Goal: Information Seeking & Learning: Stay updated

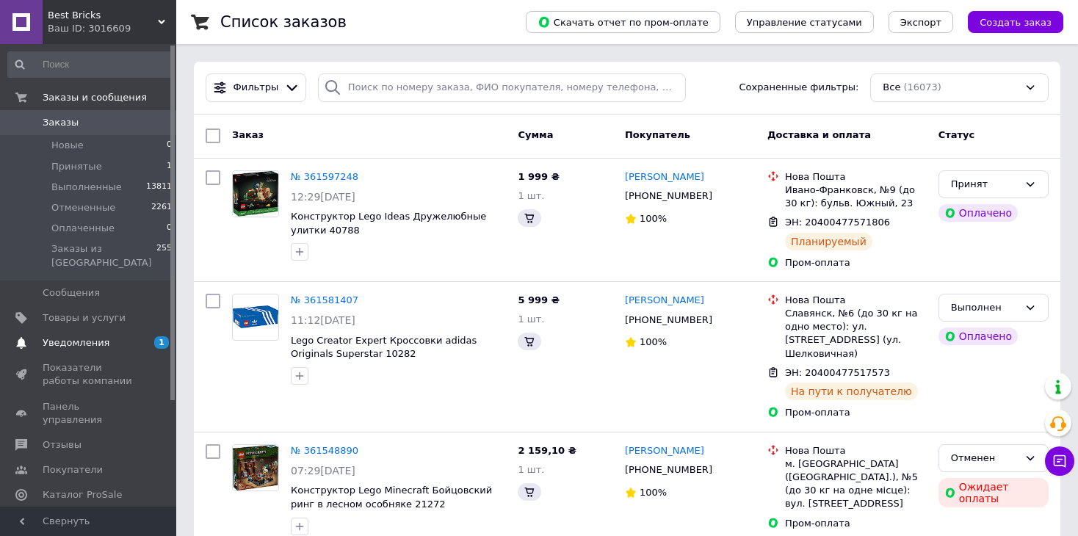
click at [66, 336] on span "Уведомления" at bounding box center [76, 342] width 67 height 13
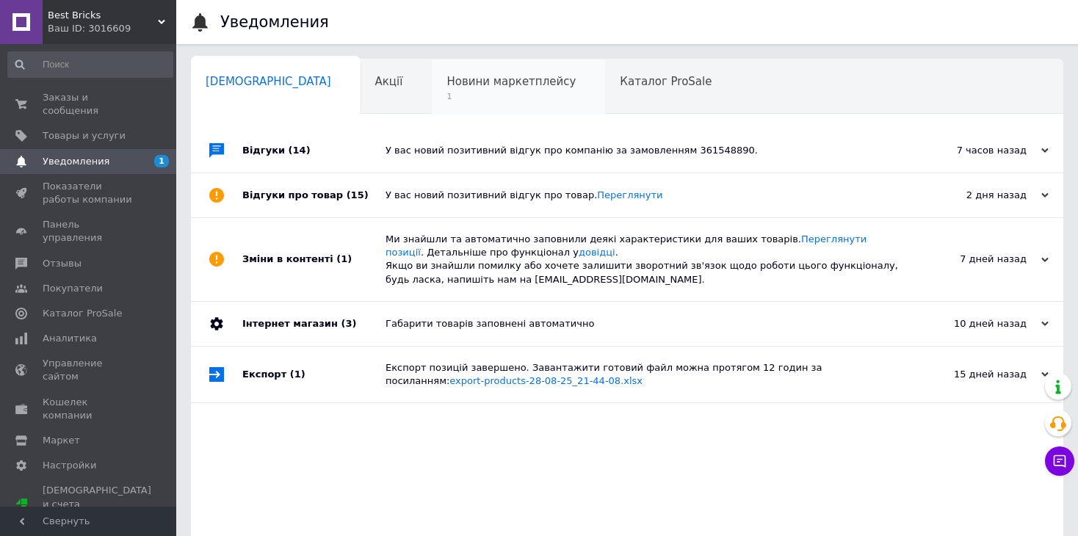
click at [432, 89] on div "Новини маркетплейсу 1" at bounding box center [518, 88] width 173 height 56
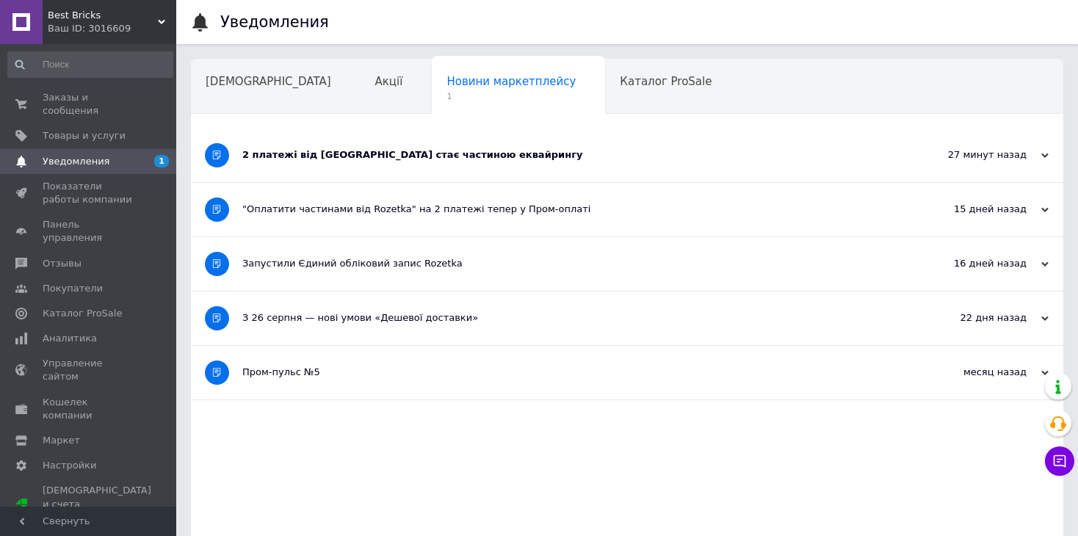
click at [479, 155] on div "2 платежі від [GEOGRAPHIC_DATA] стає частиною еквайрингу" at bounding box center [572, 154] width 660 height 13
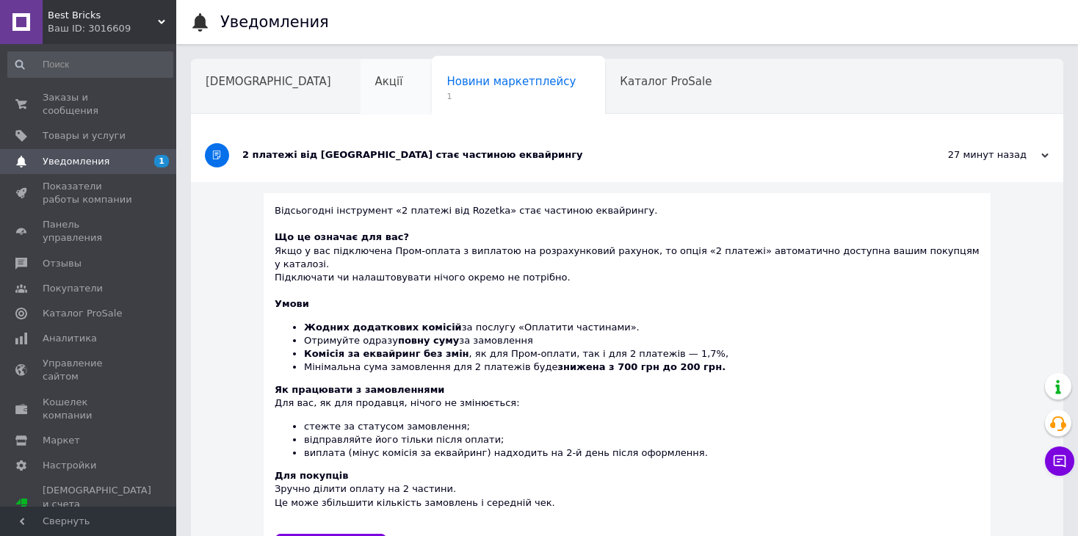
click at [361, 84] on div "Акції" at bounding box center [397, 88] width 72 height 56
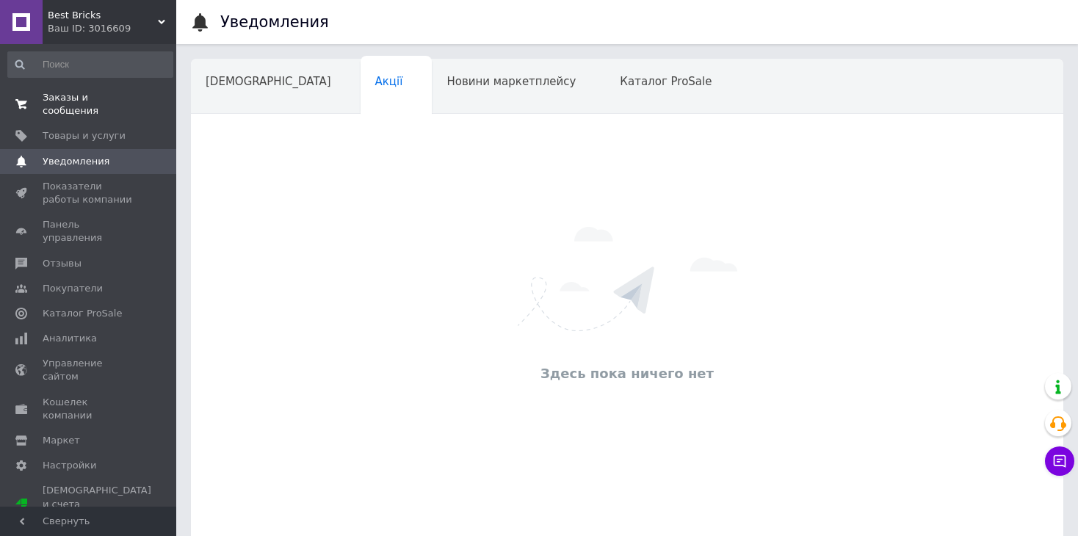
click at [115, 91] on span "Заказы и сообщения" at bounding box center [89, 104] width 93 height 26
